Goal: Task Accomplishment & Management: Manage account settings

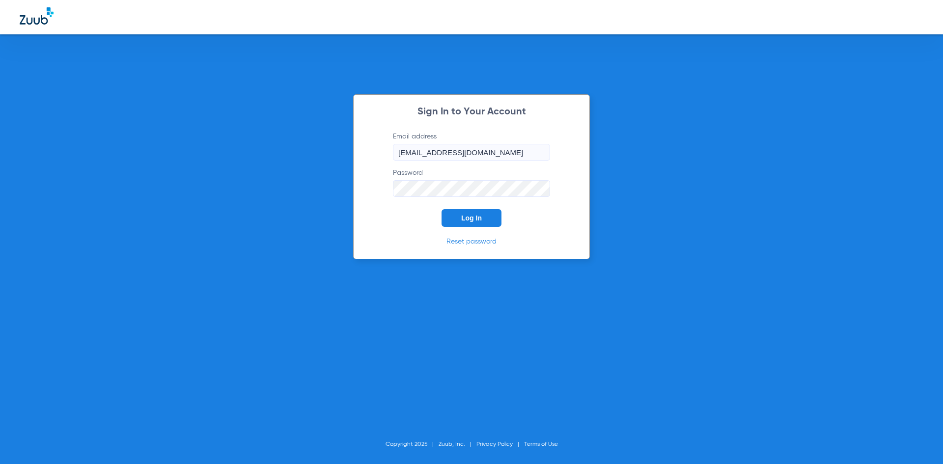
click at [459, 157] on input "[EMAIL_ADDRESS][DOMAIN_NAME]" at bounding box center [471, 152] width 157 height 17
type input "[EMAIL_ADDRESS][DOMAIN_NAME]"
click at [480, 213] on button "Log In" at bounding box center [472, 218] width 60 height 18
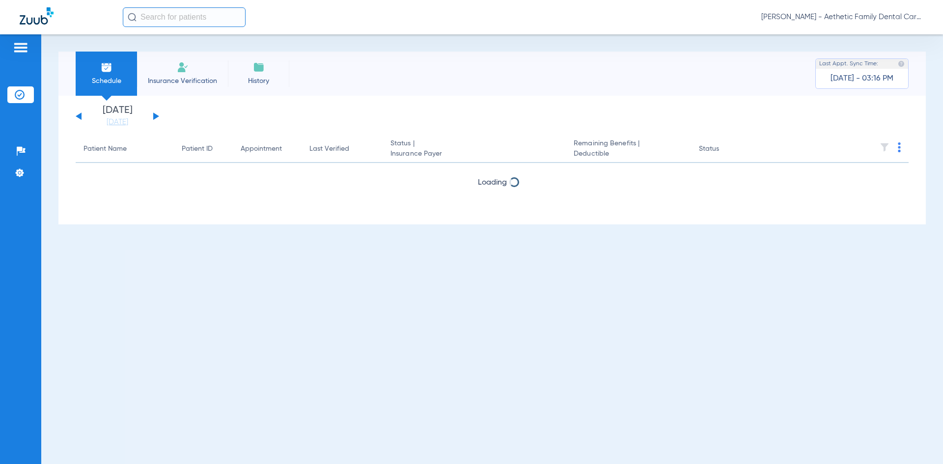
click at [155, 115] on button at bounding box center [156, 116] width 6 height 7
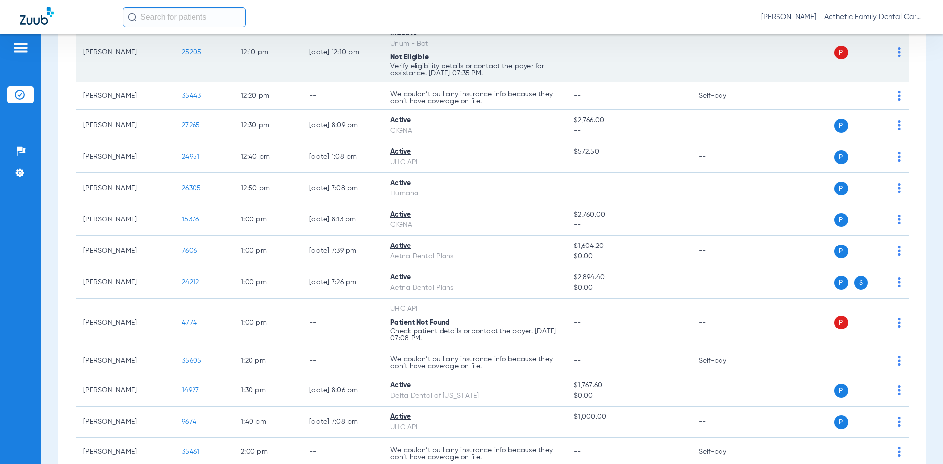
scroll to position [1648, 0]
